Goal: Task Accomplishment & Management: Manage account settings

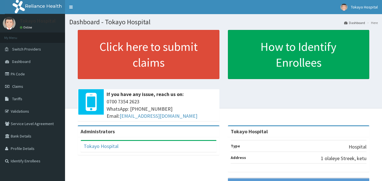
click at [18, 87] on span "Claims" at bounding box center [17, 86] width 11 height 5
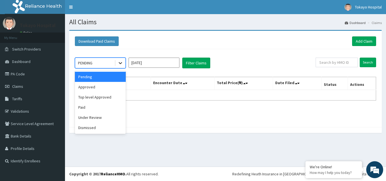
click at [120, 63] on icon at bounding box center [121, 63] width 6 height 6
click at [93, 96] on div "Top level Approved" at bounding box center [100, 97] width 51 height 10
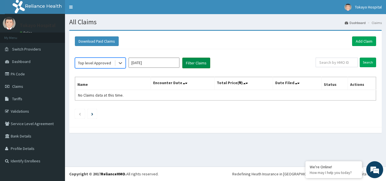
click at [196, 62] on button "Filter Claims" at bounding box center [196, 63] width 28 height 11
click at [166, 60] on input "[DATE]" at bounding box center [154, 63] width 51 height 10
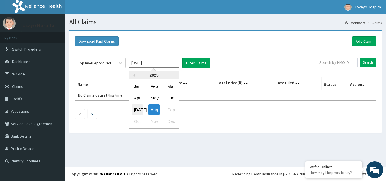
click at [137, 109] on div "Jul" at bounding box center [137, 110] width 11 height 10
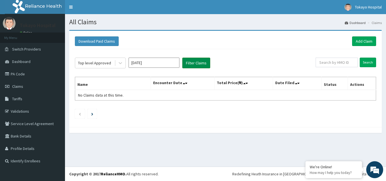
click at [195, 62] on button "Filter Claims" at bounding box center [196, 63] width 28 height 11
click at [196, 62] on button "Filter Claims" at bounding box center [196, 63] width 28 height 11
click at [121, 64] on icon at bounding box center [121, 63] width 6 height 6
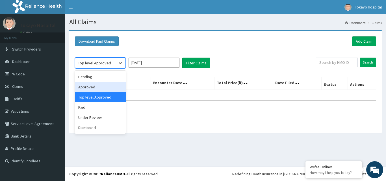
click at [96, 89] on div "Approved" at bounding box center [100, 87] width 51 height 10
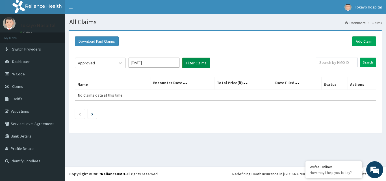
click at [196, 61] on button "Filter Claims" at bounding box center [196, 63] width 28 height 11
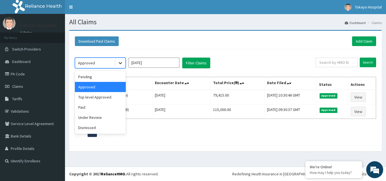
click at [120, 62] on icon at bounding box center [121, 63] width 6 height 6
click at [101, 89] on div "Approved" at bounding box center [100, 87] width 51 height 10
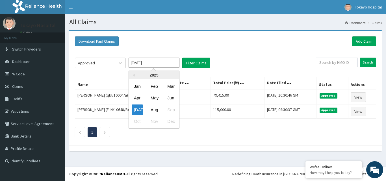
click at [174, 61] on input "Jul 2025" at bounding box center [154, 63] width 51 height 10
click at [153, 108] on div "Aug" at bounding box center [153, 110] width 11 height 10
type input "[DATE]"
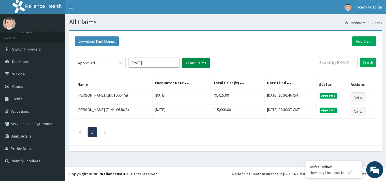
click at [194, 59] on button "Filter Claims" at bounding box center [196, 63] width 28 height 11
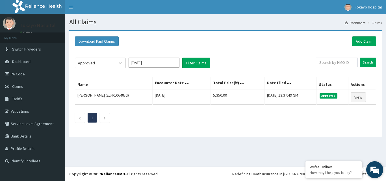
click at [373, 166] on em at bounding box center [374, 169] width 15 height 15
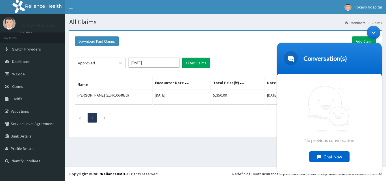
click at [327, 156] on div "Chat Now" at bounding box center [329, 156] width 40 height 11
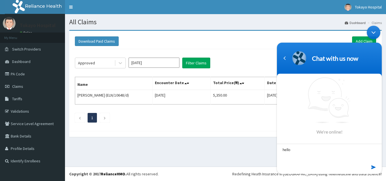
type textarea "hello"
click at [373, 167] on em at bounding box center [373, 168] width 5 height 8
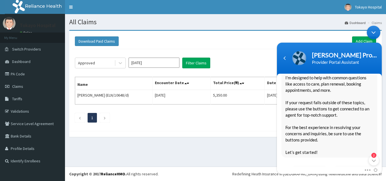
scroll to position [111, 0]
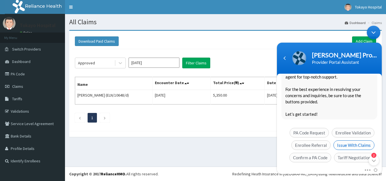
click at [351, 140] on span "Issue With Claims" at bounding box center [353, 145] width 41 height 10
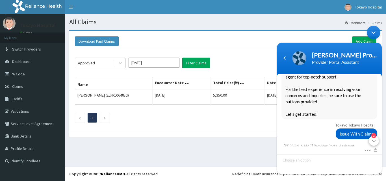
click at [373, 135] on em "2" at bounding box center [373, 135] width 5 height 5
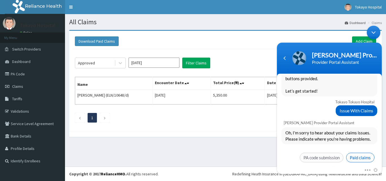
click at [361, 153] on span "Paid claims" at bounding box center [360, 158] width 28 height 10
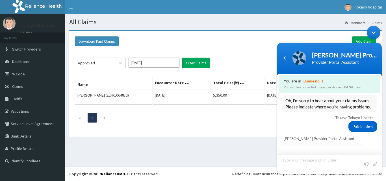
scroll to position [228, 0]
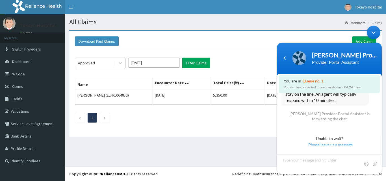
click at [248, 129] on div "Download Paid Claims Add Claim × Note you can only download claims within a max…" at bounding box center [225, 81] width 313 height 100
click at [373, 29] on div "Minimize live chat window" at bounding box center [374, 33] width 14 height 14
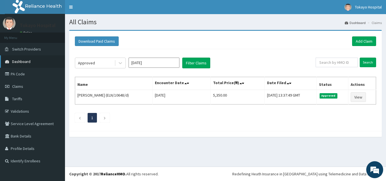
click at [26, 60] on span "Dashboard" at bounding box center [21, 61] width 18 height 5
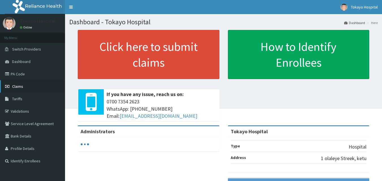
click at [21, 84] on span "Claims" at bounding box center [17, 86] width 11 height 5
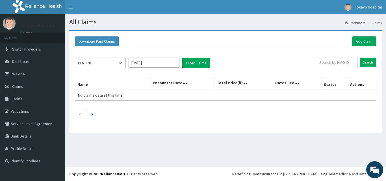
click at [122, 62] on icon at bounding box center [121, 63] width 6 height 6
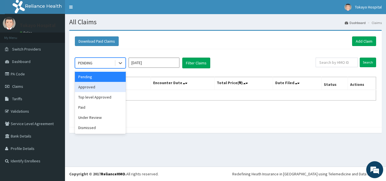
click at [96, 87] on div "Approved" at bounding box center [100, 87] width 51 height 10
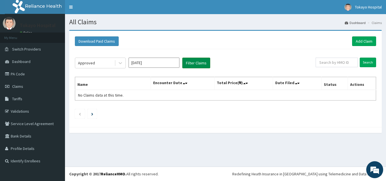
click at [194, 59] on button "Filter Claims" at bounding box center [196, 63] width 28 height 11
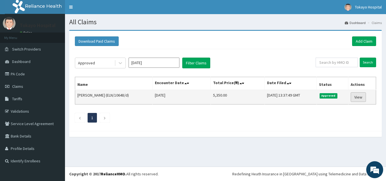
click at [359, 96] on link "View" at bounding box center [358, 97] width 15 height 10
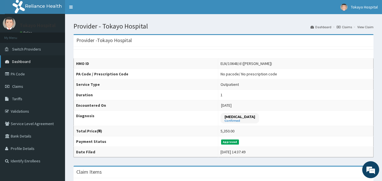
click at [28, 59] on span "Dashboard" at bounding box center [21, 61] width 18 height 5
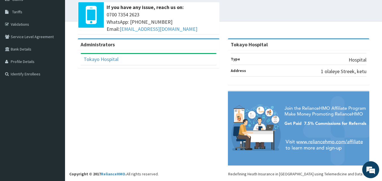
scroll to position [246, 0]
click at [372, 167] on em at bounding box center [370, 169] width 15 height 15
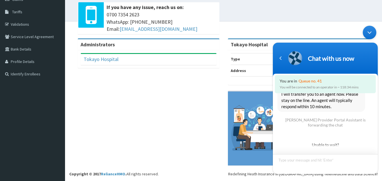
scroll to position [235, 0]
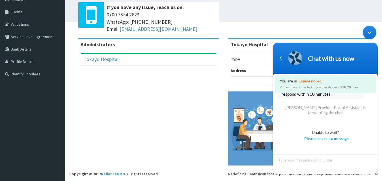
click at [197, 126] on div "Administrators Tokayo Hospital Full Name Tokayo Hospital Email Address tokayoho…" at bounding box center [223, 104] width 308 height 133
click at [369, 31] on div "Minimize live chat window" at bounding box center [370, 33] width 14 height 14
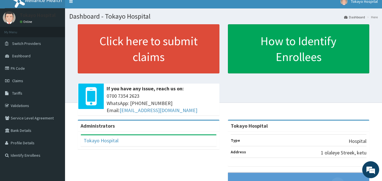
scroll to position [0, 0]
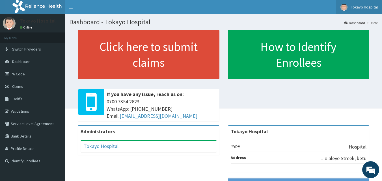
click at [345, 6] on img at bounding box center [343, 7] width 7 height 7
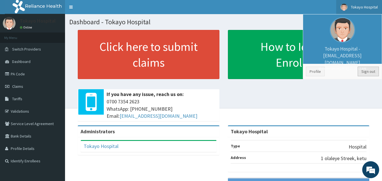
click at [368, 71] on link "Sign out" at bounding box center [368, 72] width 21 height 10
